Goal: Transaction & Acquisition: Purchase product/service

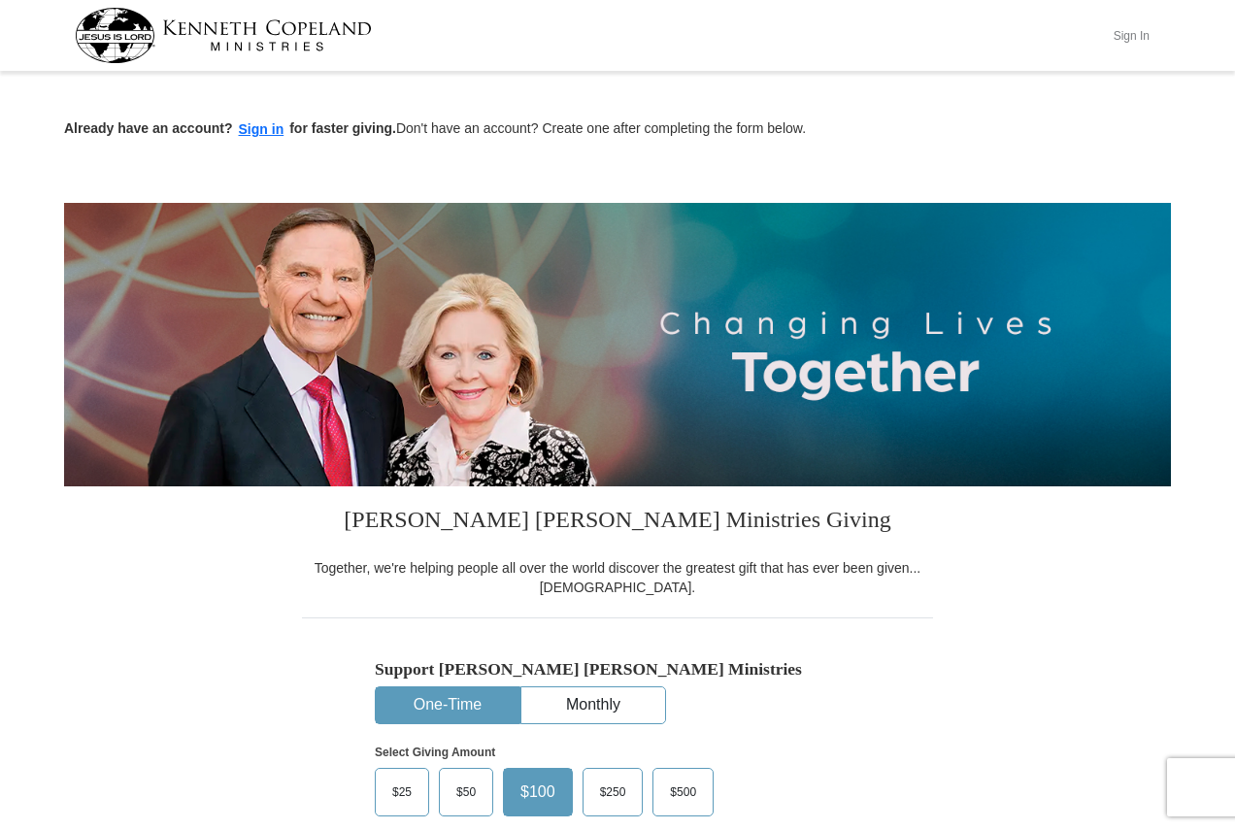
click at [1150, 23] on button "Sign In" at bounding box center [1131, 35] width 58 height 30
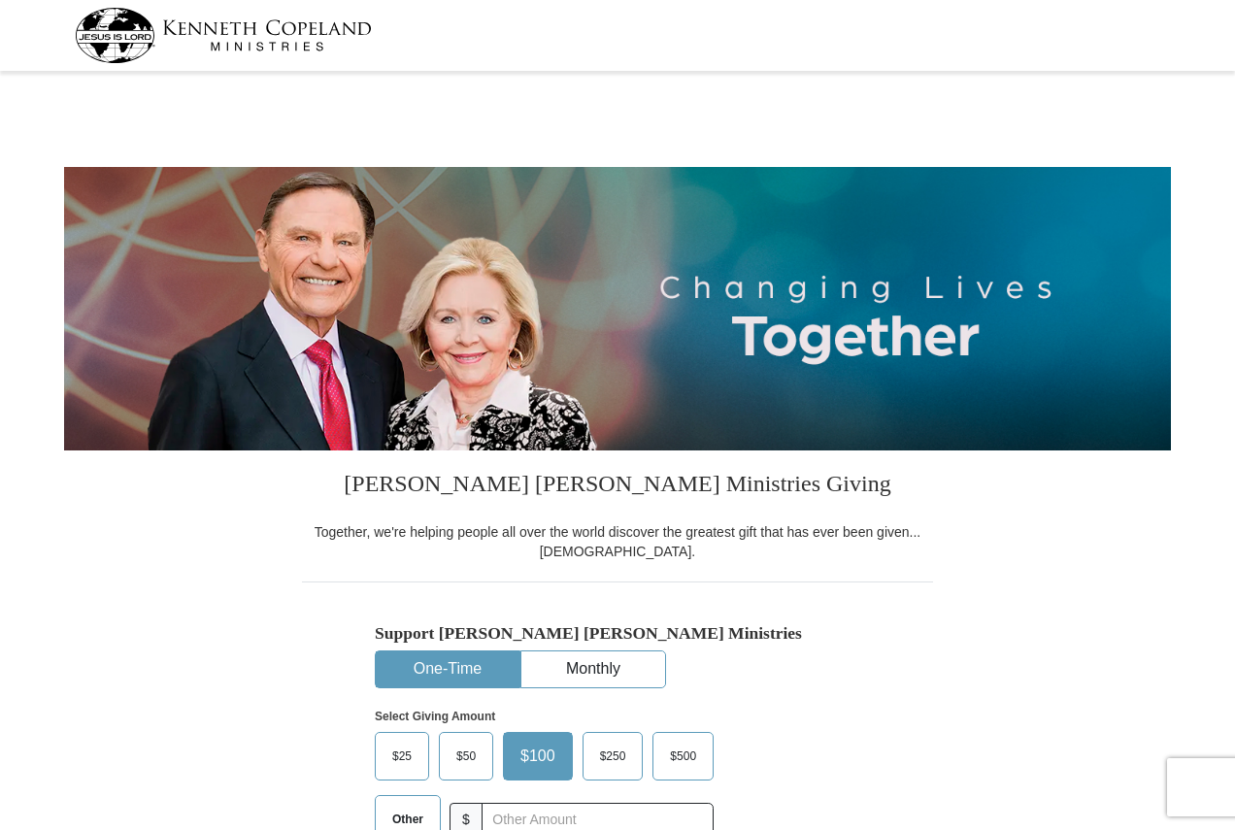
select select "PA"
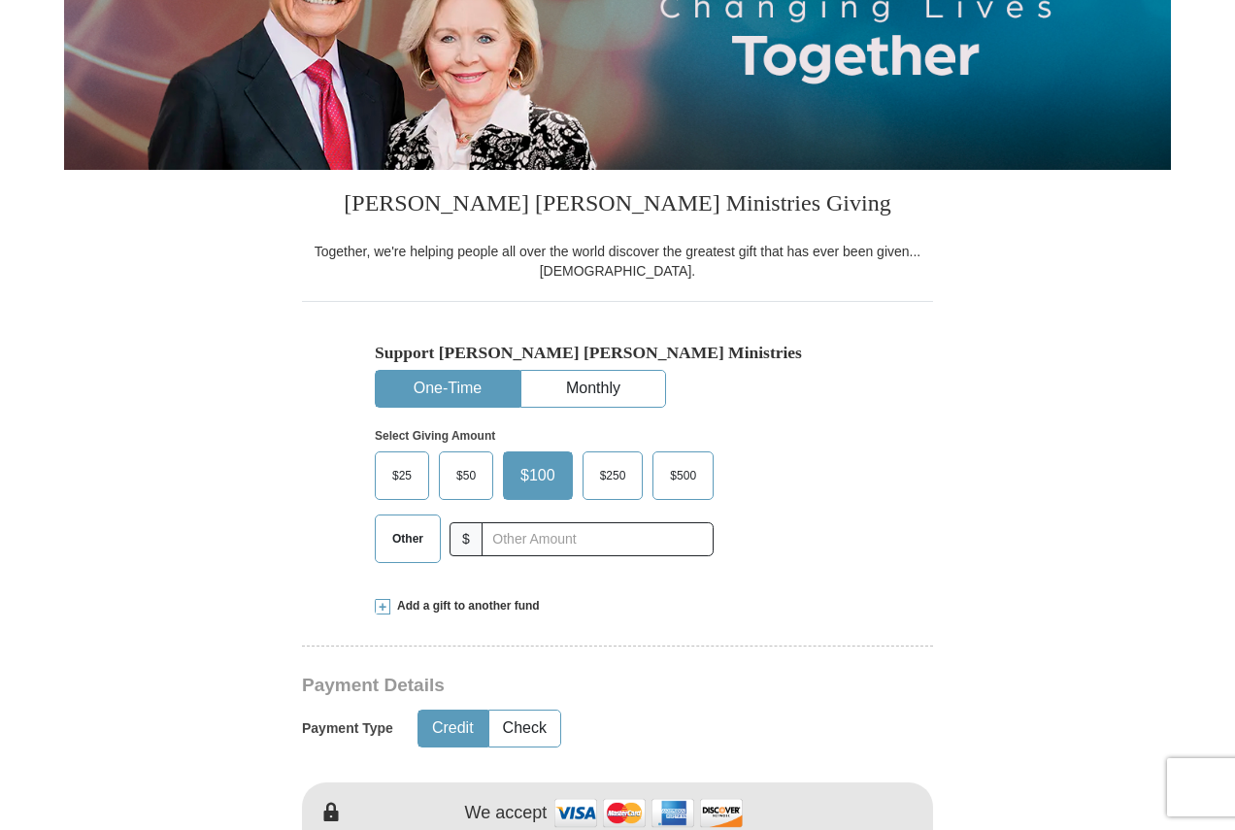
scroll to position [291, 0]
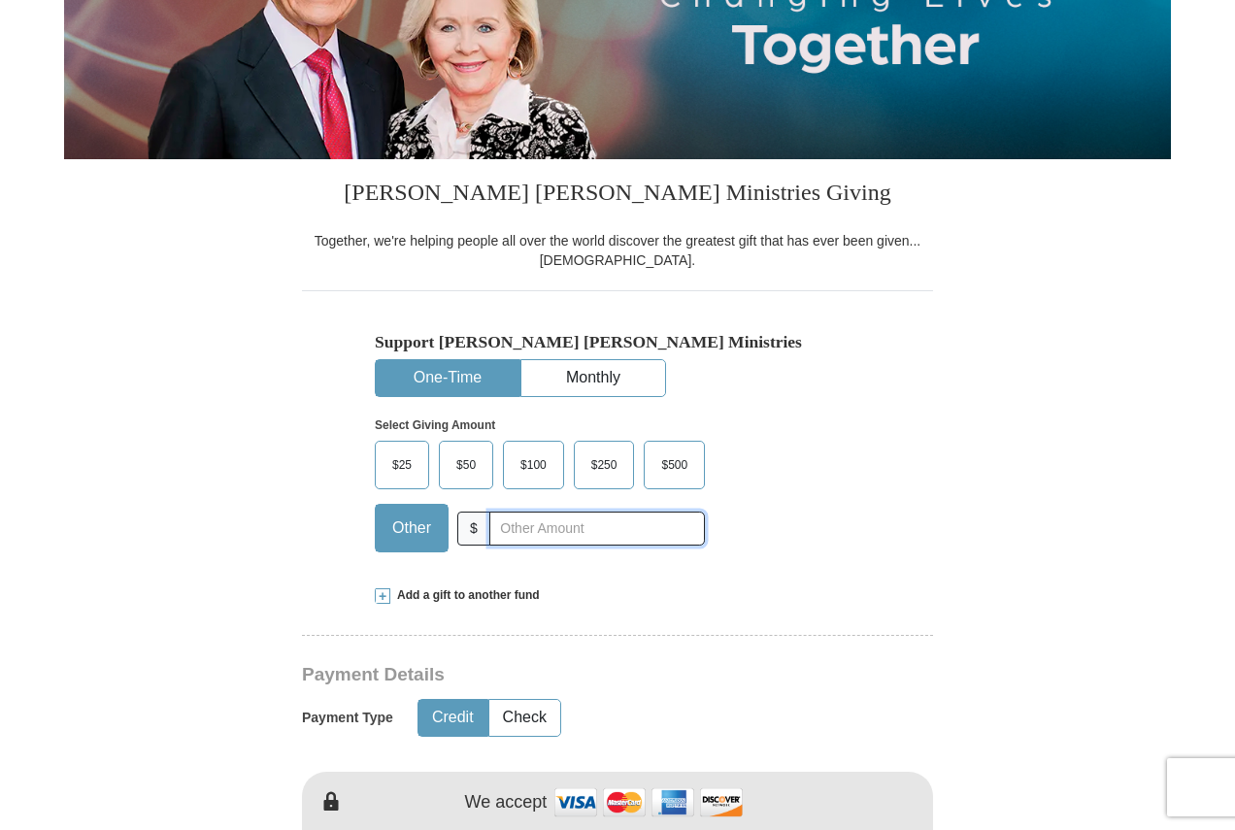
click at [500, 534] on input "text" at bounding box center [596, 529] width 215 height 34
type input "20"
drag, startPoint x: 526, startPoint y: 721, endPoint x: 534, endPoint y: 639, distance: 82.9
click at [525, 722] on button "Check" at bounding box center [524, 718] width 71 height 36
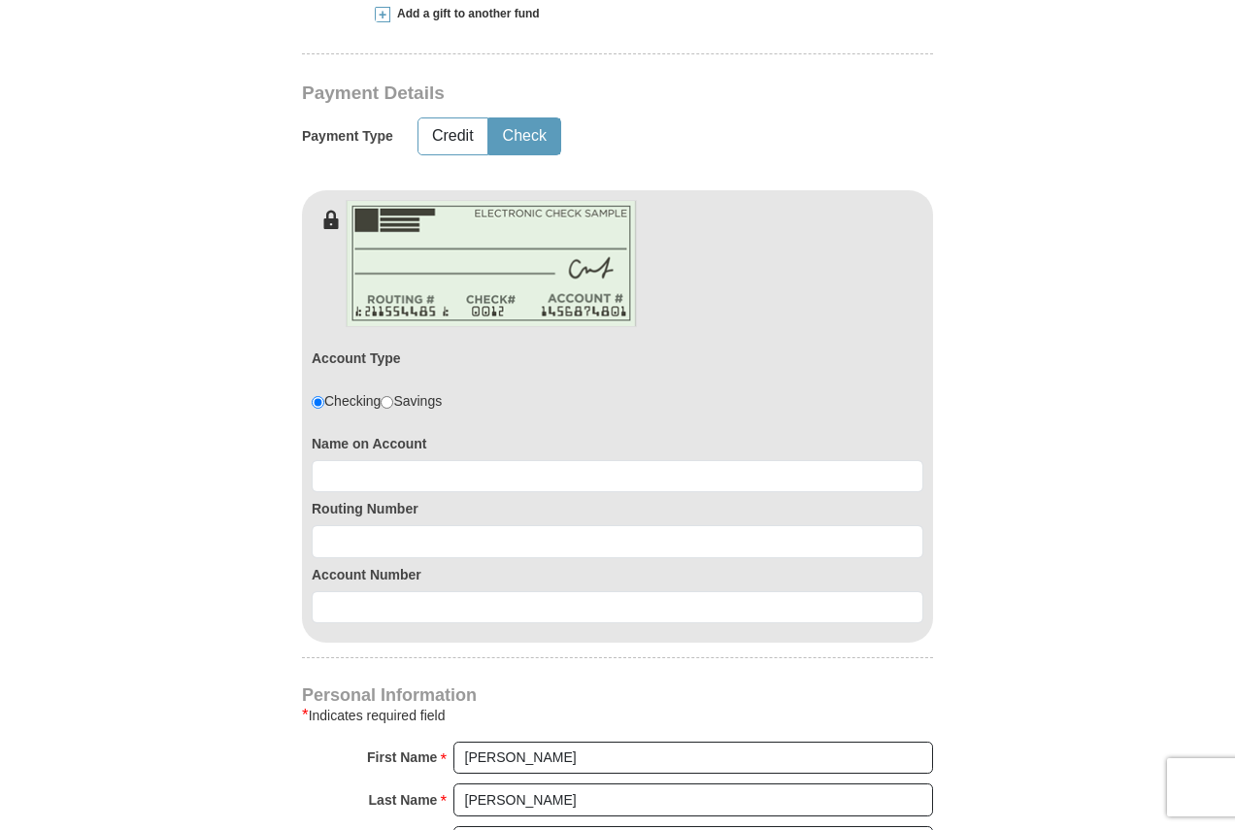
scroll to position [874, 0]
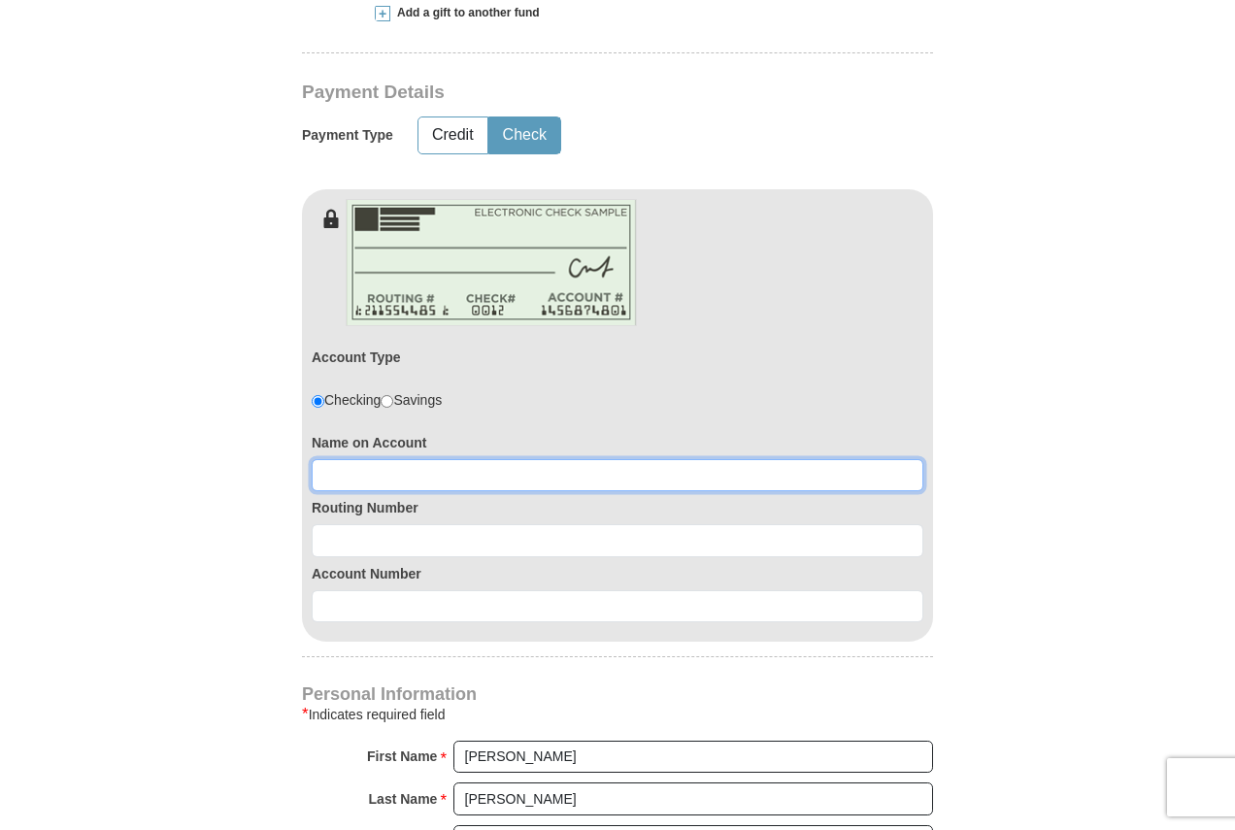
click at [447, 476] on input at bounding box center [617, 475] width 611 height 33
type input "Thomas D Howard"
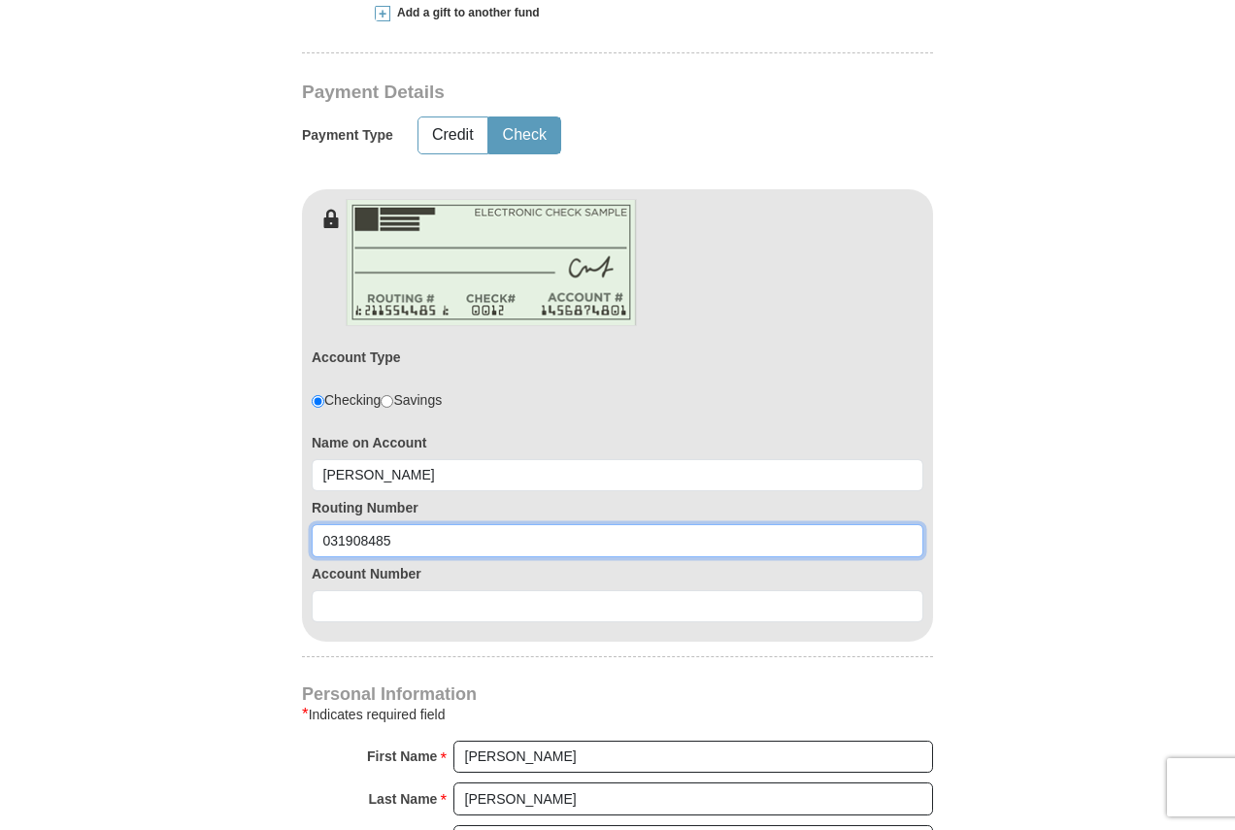
type input "031908485"
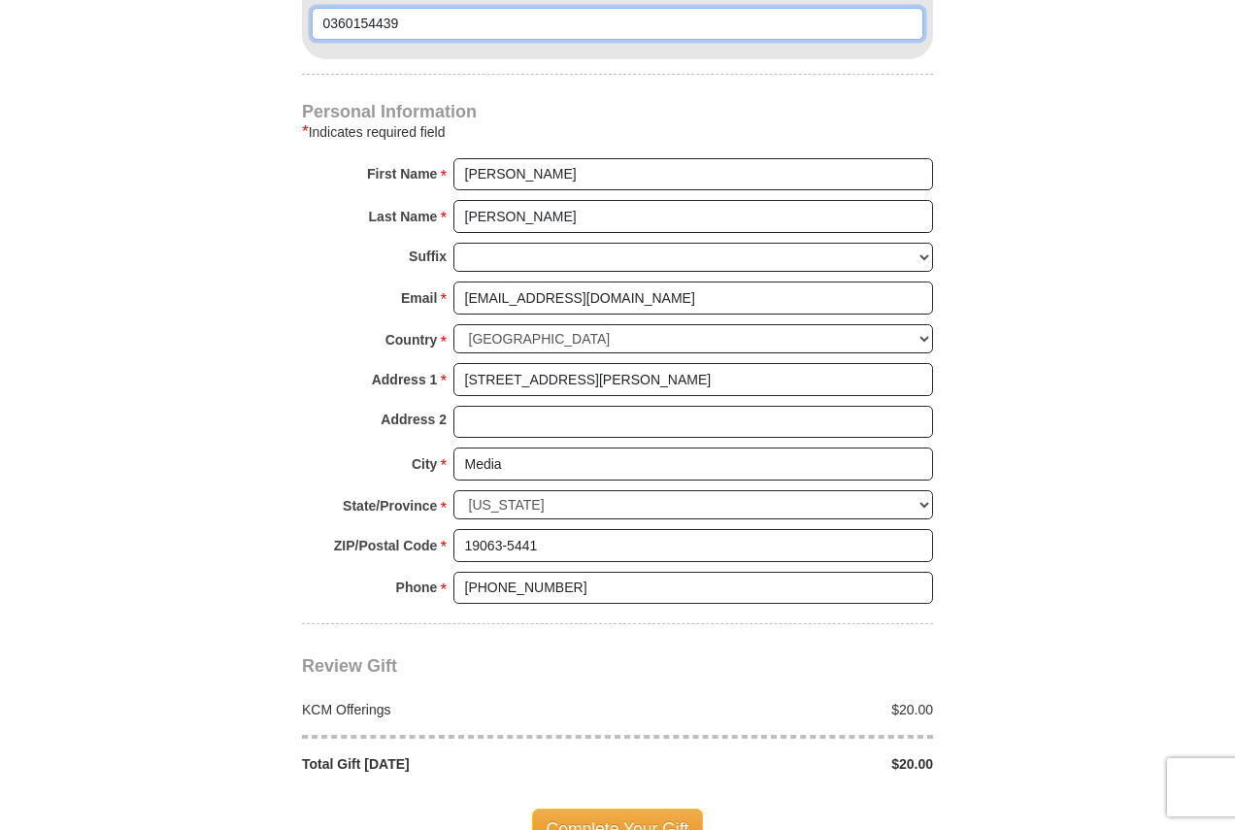
scroll to position [1553, 0]
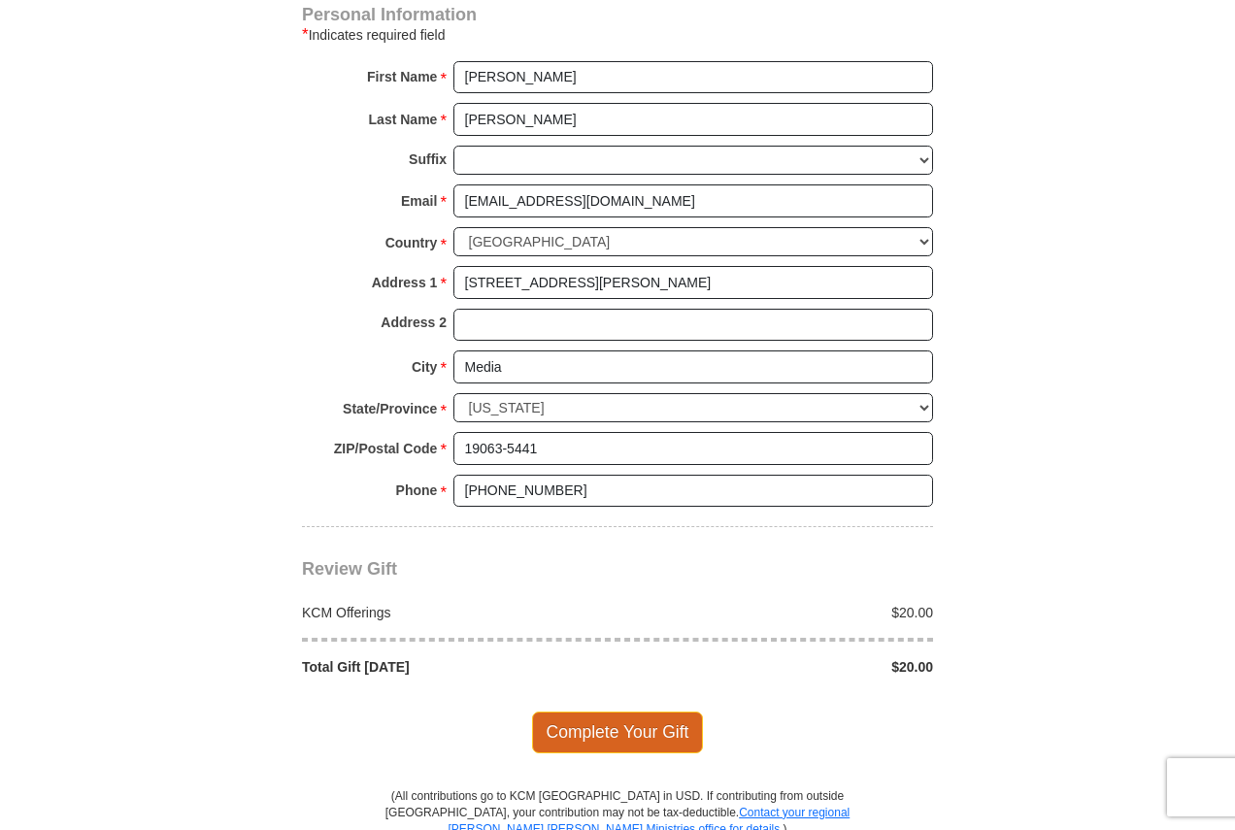
type input "0360154439"
click at [585, 727] on span "Complete Your Gift" at bounding box center [618, 731] width 172 height 41
